Goal: Check status: Check status

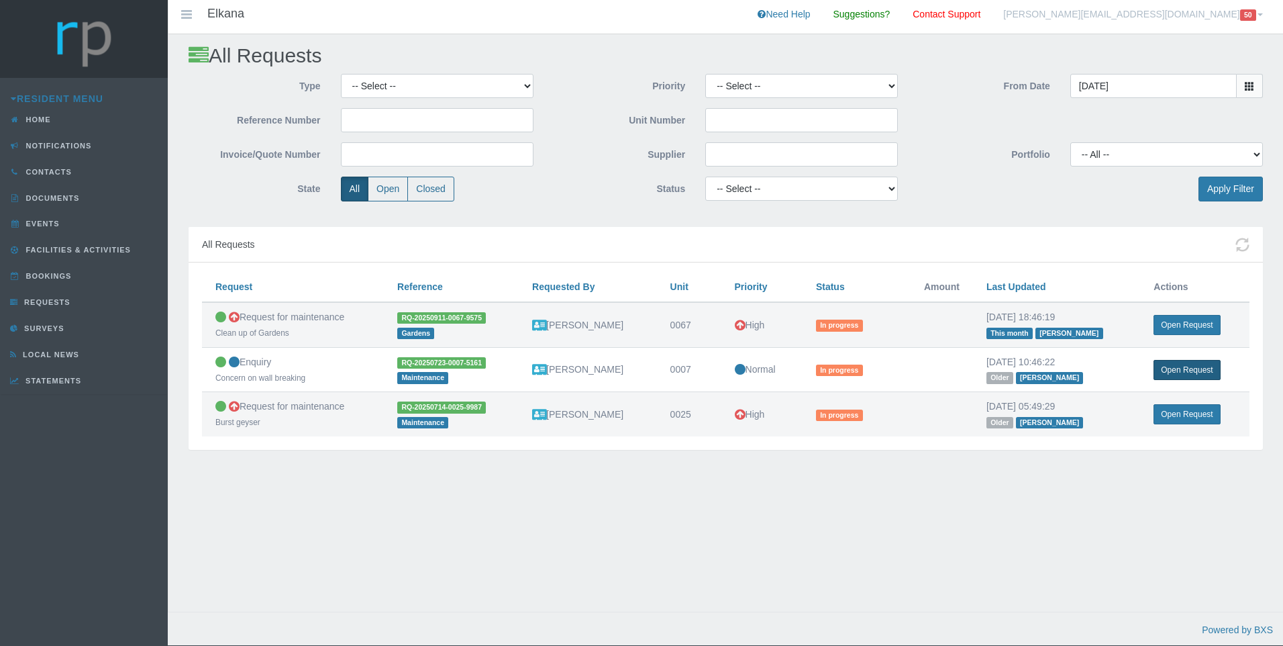
click at [1202, 364] on link "Open Request" at bounding box center [1187, 370] width 66 height 20
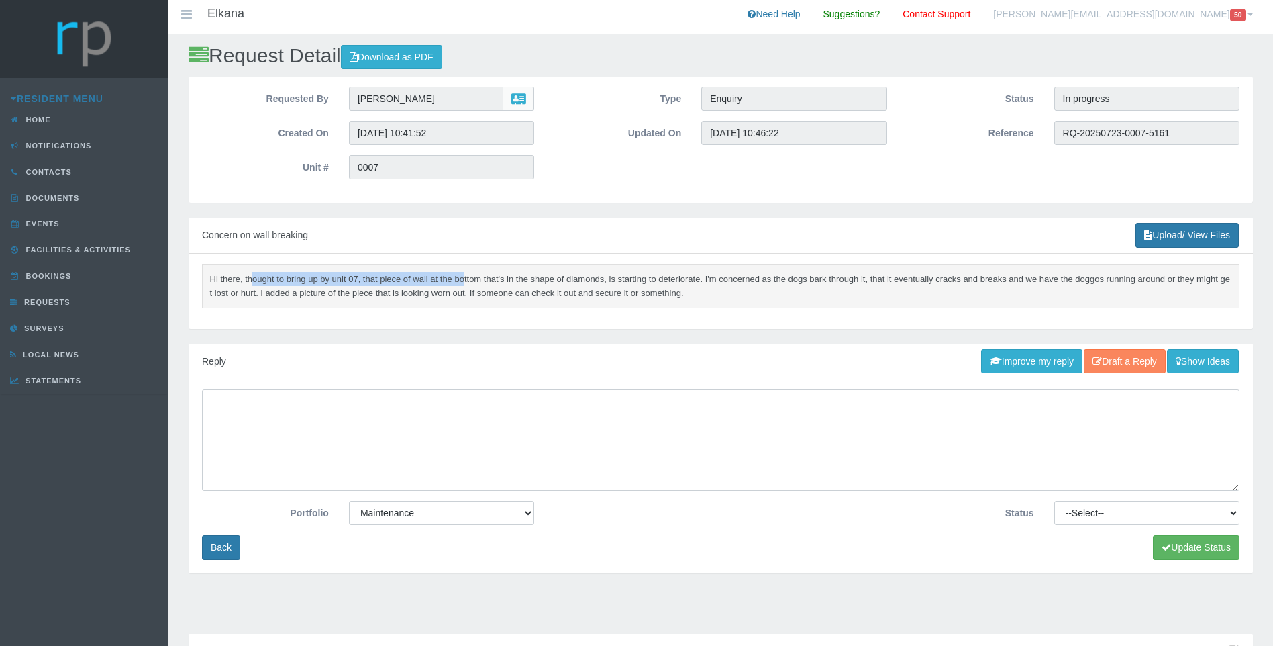
drag, startPoint x: 253, startPoint y: 281, endPoint x: 469, endPoint y: 283, distance: 216.1
click at [469, 283] on pre "Hi there, thought to bring up by unit 07, that piece of wall at the bottom that…" at bounding box center [721, 286] width 1038 height 44
drag, startPoint x: 469, startPoint y: 283, endPoint x: 473, endPoint y: 295, distance: 12.7
click at [473, 295] on pre "Hi there, thought to bring up by unit 07, that piece of wall at the bottom that…" at bounding box center [721, 286] width 1038 height 44
drag, startPoint x: 374, startPoint y: 277, endPoint x: 716, endPoint y: 280, distance: 342.4
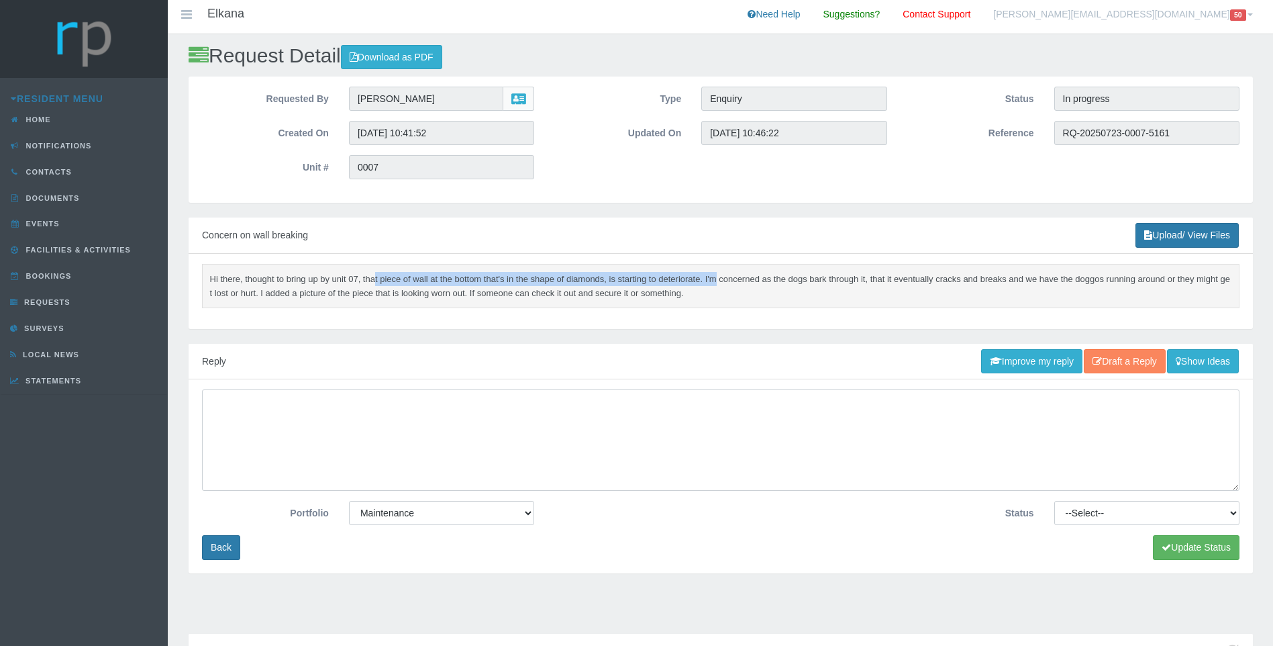
click at [716, 280] on pre "Hi there, thought to bring up by unit 07, that piece of wall at the bottom that…" at bounding box center [721, 286] width 1038 height 44
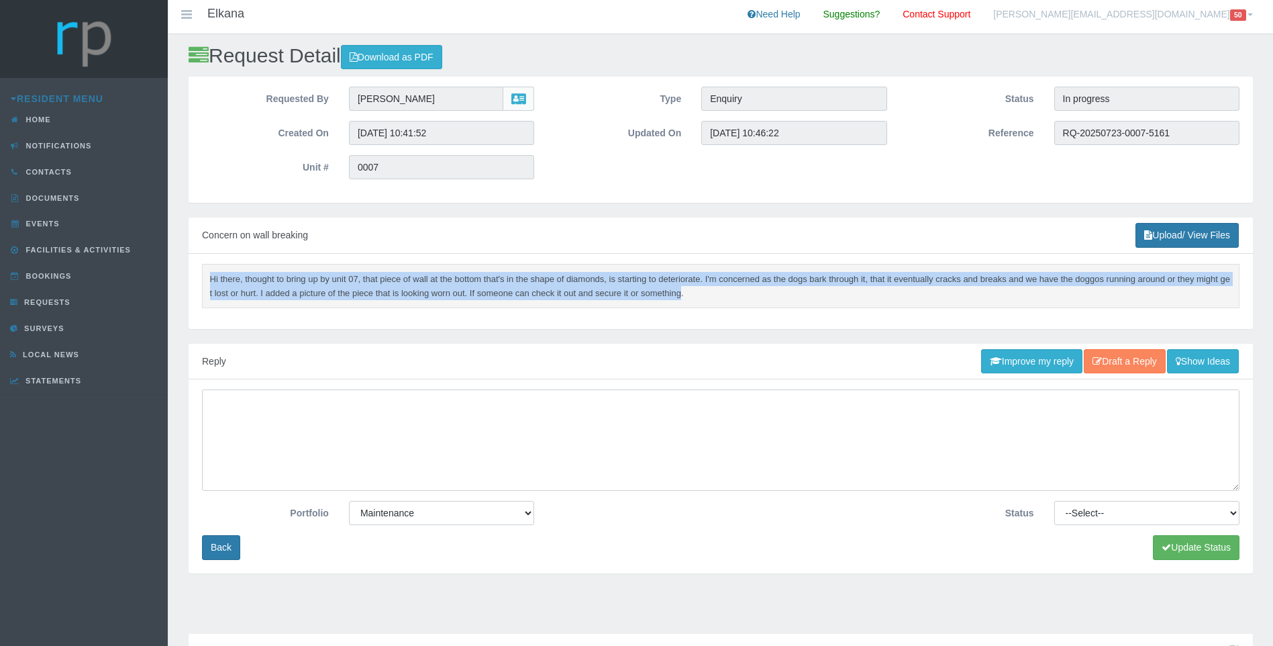
drag, startPoint x: 681, startPoint y: 296, endPoint x: 199, endPoint y: 276, distance: 483.0
click at [199, 276] on div "Hi there, thought to bring up by unit 07, that piece of wall at the bottom that…" at bounding box center [721, 291] width 1065 height 75
drag, startPoint x: 199, startPoint y: 276, endPoint x: 209, endPoint y: 280, distance: 10.8
click at [217, 285] on pre "Hi there, thought to bring up by unit 07, that piece of wall at the bottom that…" at bounding box center [721, 286] width 1038 height 44
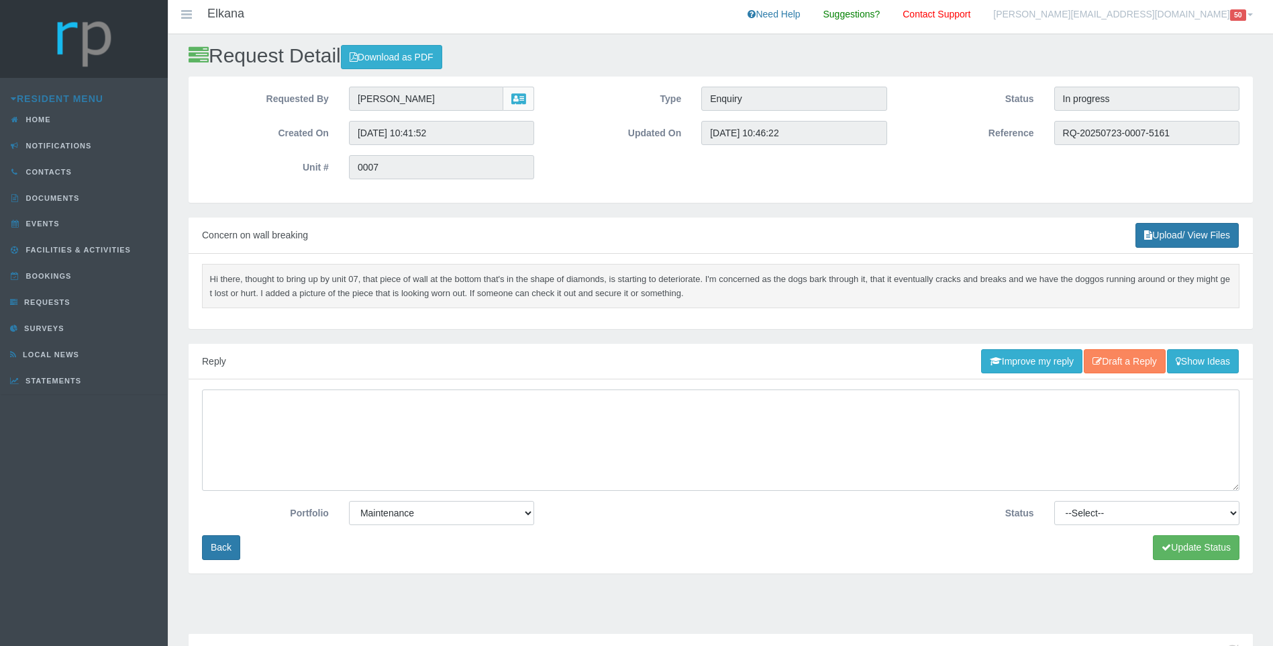
drag, startPoint x: 209, startPoint y: 277, endPoint x: 695, endPoint y: 296, distance: 486.3
click at [695, 296] on pre "Hi there, thought to bring up by unit 07, that piece of wall at the bottom that…" at bounding box center [721, 286] width 1038 height 44
